Goal: Task Accomplishment & Management: Use online tool/utility

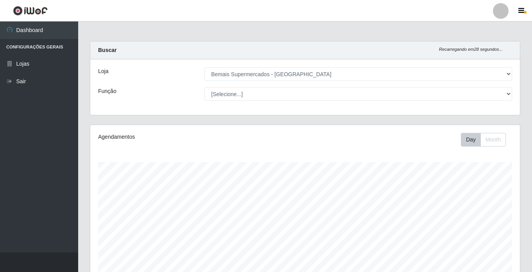
select select "250"
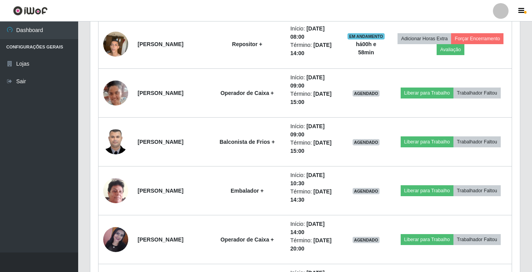
scroll to position [162, 430]
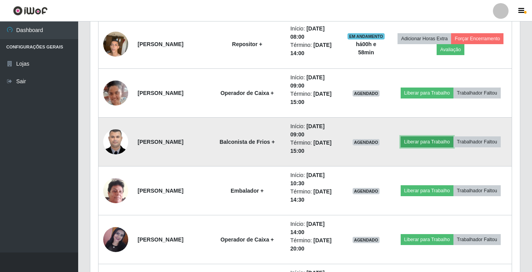
click at [420, 143] on button "Liberar para Trabalho" at bounding box center [427, 142] width 53 height 11
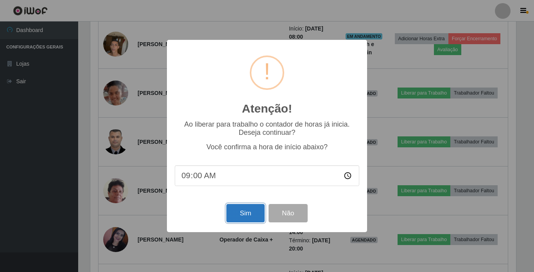
click at [241, 214] on button "Sim" at bounding box center [246, 213] width 38 height 18
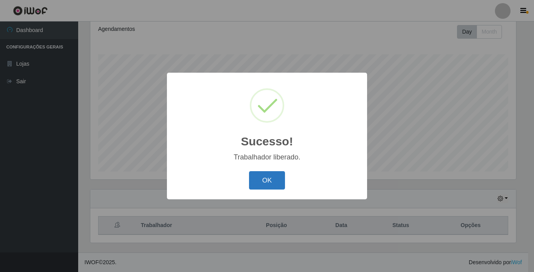
click at [270, 182] on button "OK" at bounding box center [267, 180] width 36 height 18
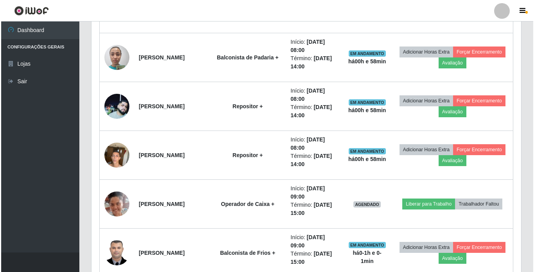
scroll to position [695, 0]
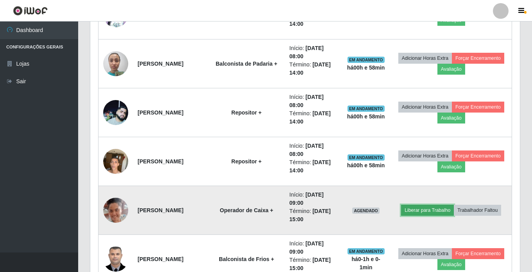
click at [418, 212] on button "Liberar para Trabalho" at bounding box center [427, 210] width 53 height 11
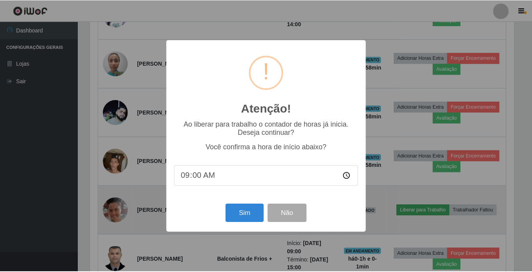
scroll to position [162, 426]
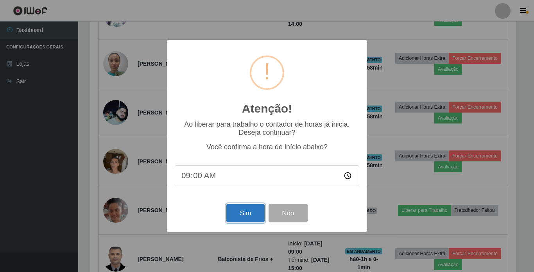
click at [246, 214] on button "Sim" at bounding box center [246, 213] width 38 height 18
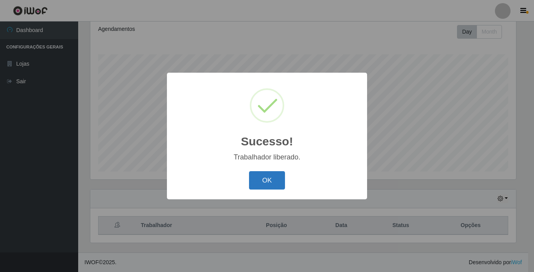
click at [276, 180] on button "OK" at bounding box center [267, 180] width 36 height 18
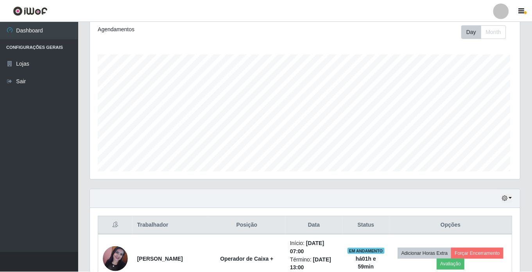
scroll to position [162, 430]
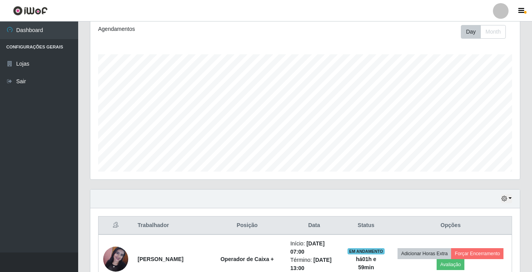
click at [486, 0] on header "Perfil Alterar Senha Sair" at bounding box center [266, 11] width 532 height 22
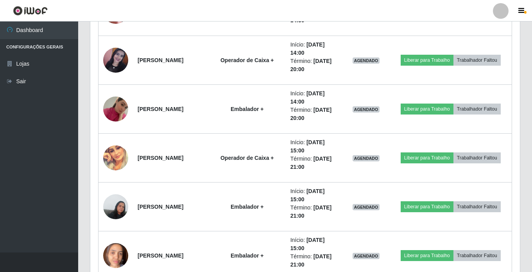
scroll to position [1008, 0]
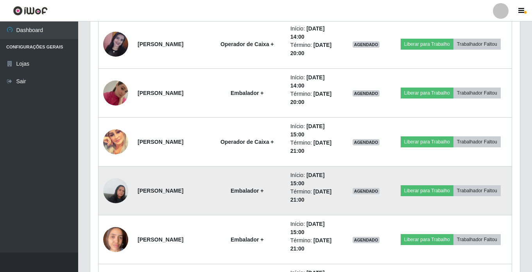
click at [117, 185] on img at bounding box center [115, 190] width 25 height 33
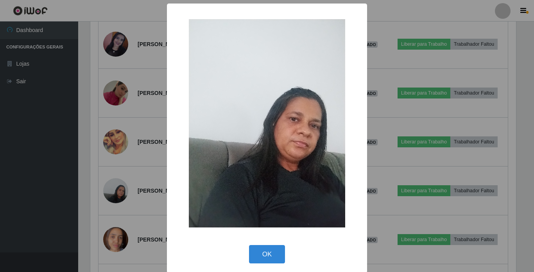
click at [502, 193] on div "× OK Cancel" at bounding box center [267, 136] width 534 height 272
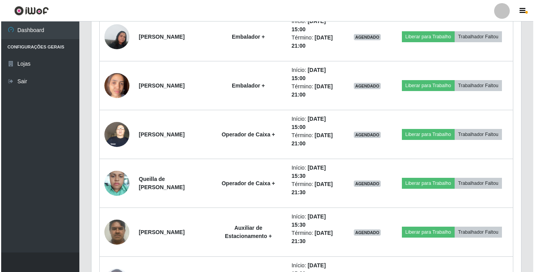
scroll to position [1129, 0]
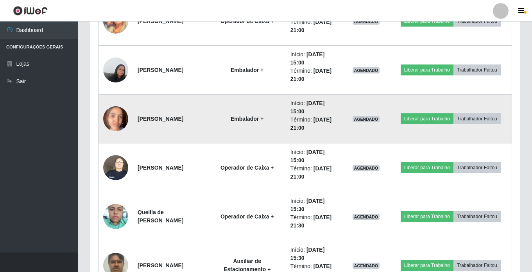
click at [118, 120] on img at bounding box center [115, 118] width 25 height 33
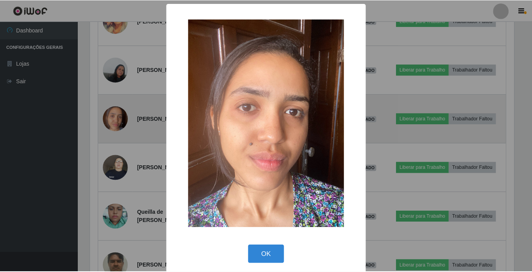
scroll to position [162, 426]
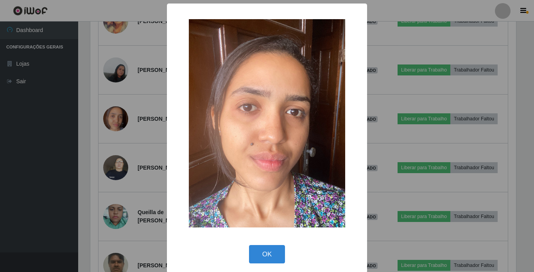
click at [421, 212] on div "× OK Cancel" at bounding box center [267, 136] width 534 height 272
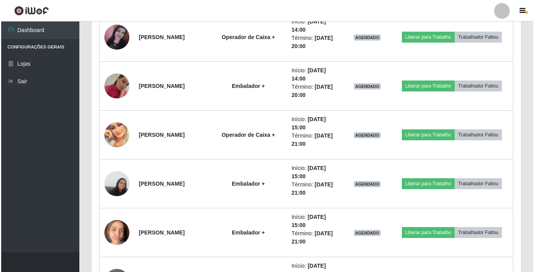
scroll to position [1011, 0]
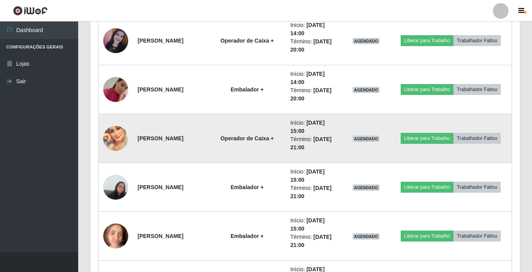
click at [119, 138] on img at bounding box center [115, 138] width 25 height 25
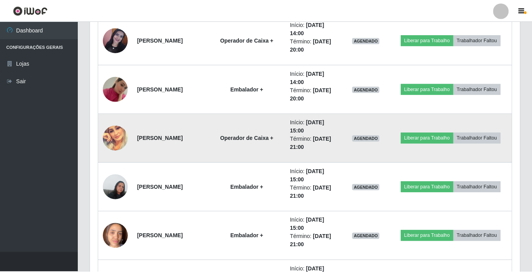
scroll to position [162, 426]
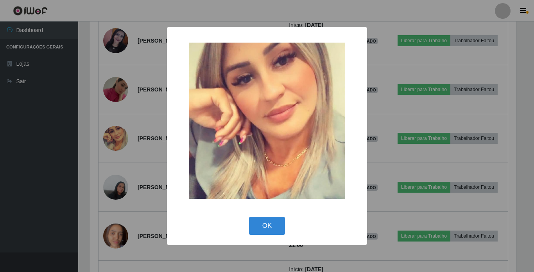
click at [489, 203] on div "× OK Cancel" at bounding box center [267, 136] width 534 height 272
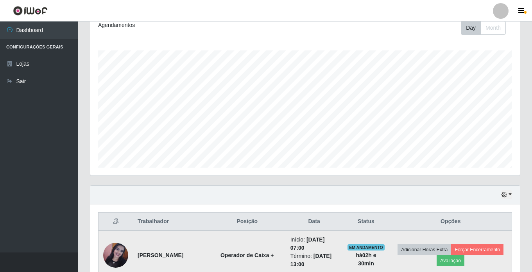
scroll to position [112, 0]
